Goal: Navigation & Orientation: Go to known website

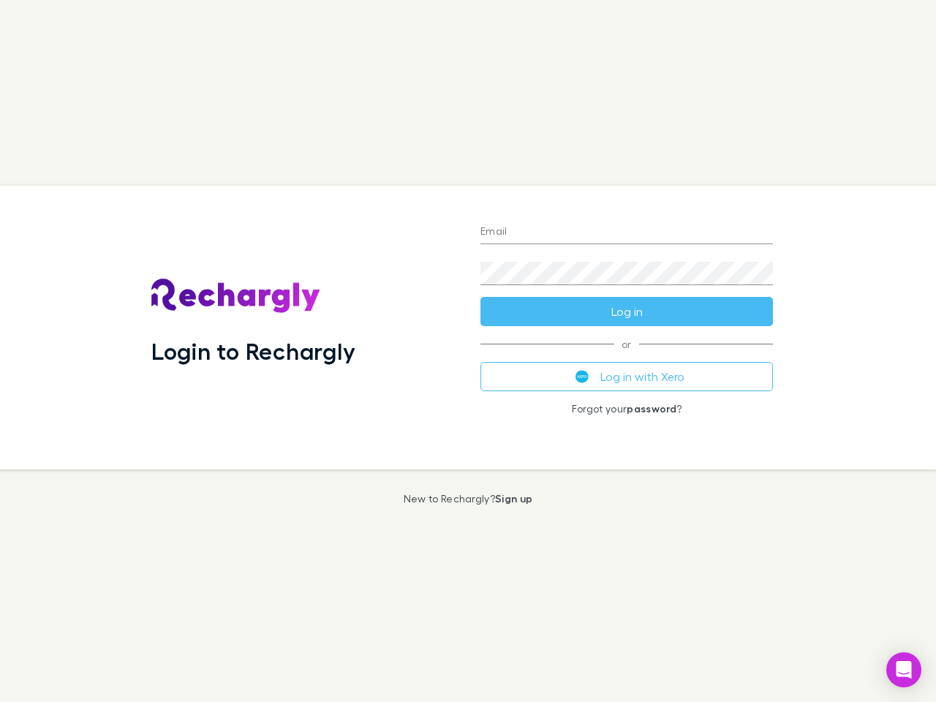
click at [468, 351] on div "Login to Rechargly" at bounding box center [304, 328] width 329 height 284
click at [626, 232] on input "Email" at bounding box center [626, 232] width 292 height 23
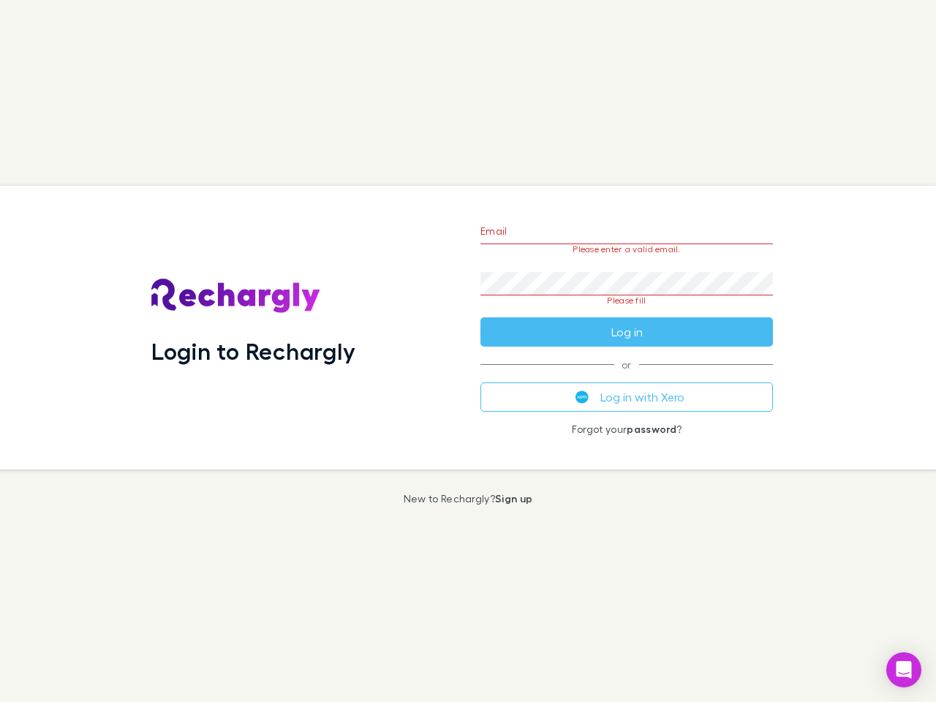
click at [626, 311] on form "Email Please enter a valid email. Password Please fill Log in" at bounding box center [626, 277] width 292 height 137
click at [626, 376] on div "Email Please enter a valid email. Password Please fill Log in or Log in with Xe…" at bounding box center [627, 328] width 316 height 284
click at [903, 670] on icon "Open Intercom Messenger" at bounding box center [903, 670] width 15 height 18
